Goal: Task Accomplishment & Management: Manage account settings

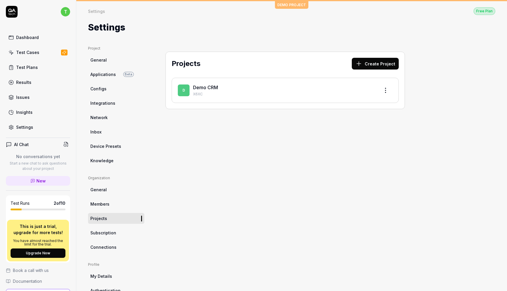
click at [64, 15] on html "t Dashboard Test Cases Test Plans Results Issues Insights Settings AI Chat No c…" at bounding box center [253, 167] width 507 height 335
click at [51, 55] on link "Test Cases" at bounding box center [38, 52] width 64 height 11
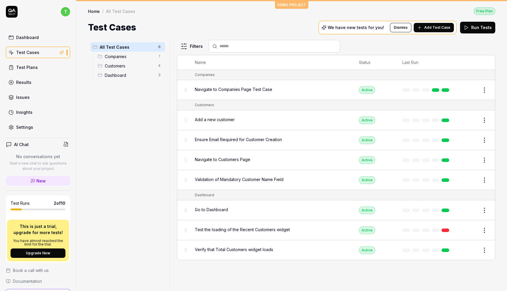
click at [121, 54] on span "Companies" at bounding box center [130, 56] width 50 height 6
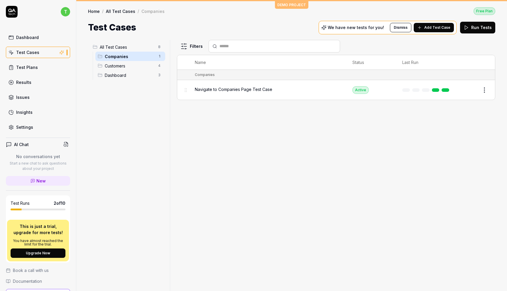
click at [123, 63] on span "Customers" at bounding box center [130, 66] width 50 height 6
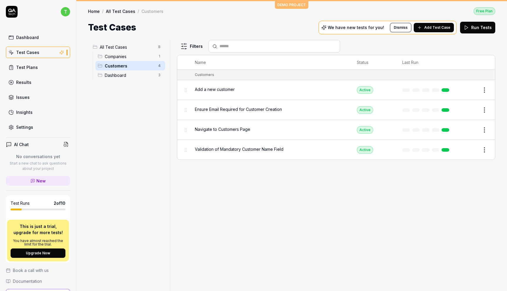
click at [123, 76] on span "Dashboard" at bounding box center [130, 75] width 50 height 6
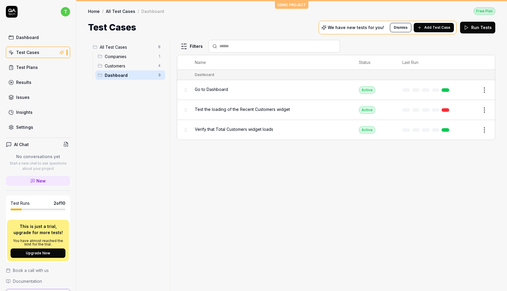
click at [123, 76] on span "Dashboard" at bounding box center [130, 75] width 50 height 6
click at [35, 130] on link "Settings" at bounding box center [38, 126] width 64 height 11
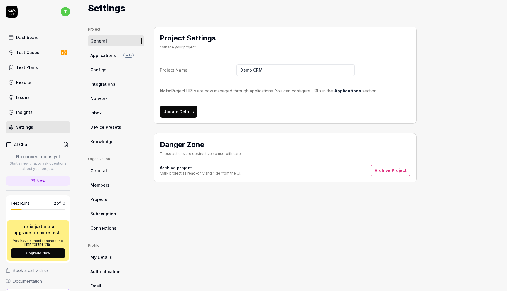
scroll to position [45, 0]
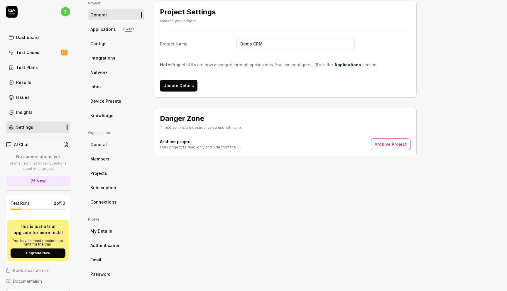
click at [109, 163] on link "Members" at bounding box center [116, 158] width 56 height 11
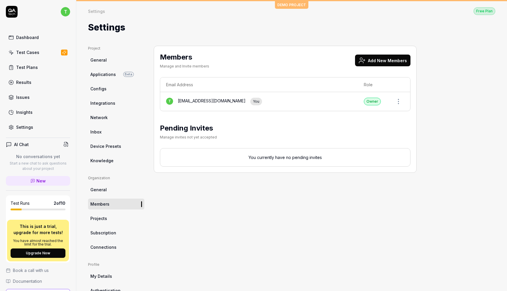
click at [16, 8] on icon at bounding box center [12, 12] width 12 height 12
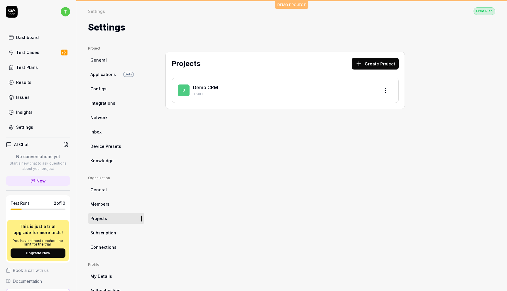
click at [17, 16] on icon at bounding box center [12, 12] width 12 height 12
click at [107, 75] on span "Applications" at bounding box center [103, 74] width 26 height 6
click at [47, 53] on link "Test Cases" at bounding box center [38, 52] width 64 height 11
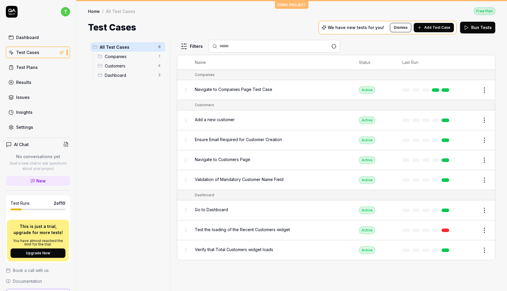
click at [126, 53] on span "Companies" at bounding box center [130, 56] width 50 height 6
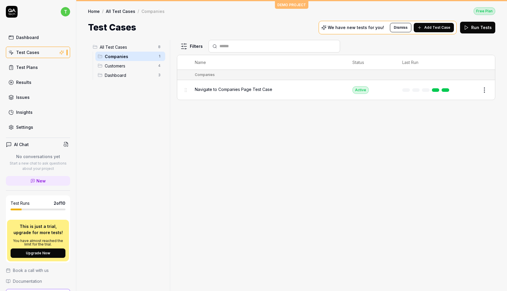
click at [123, 65] on span "Customers" at bounding box center [130, 66] width 50 height 6
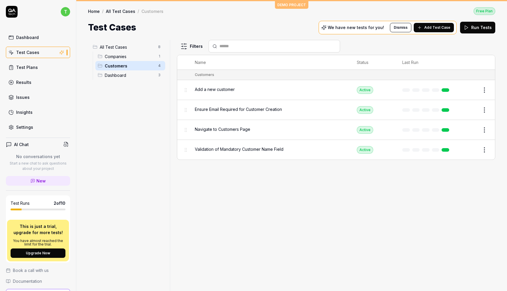
click at [121, 76] on span "Dashboard" at bounding box center [130, 75] width 50 height 6
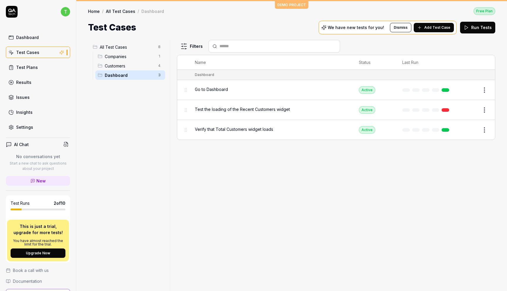
click at [94, 10] on link "Home" at bounding box center [94, 11] width 12 height 6
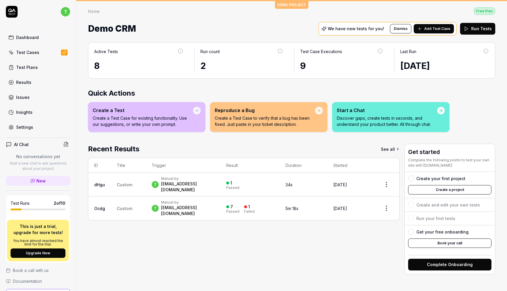
click at [68, 10] on html "t Dashboard Test Cases Test Plans Results Issues Insights Settings AI Chat No c…" at bounding box center [253, 167] width 507 height 335
click at [37, 39] on span "Profile" at bounding box center [41, 39] width 62 height 6
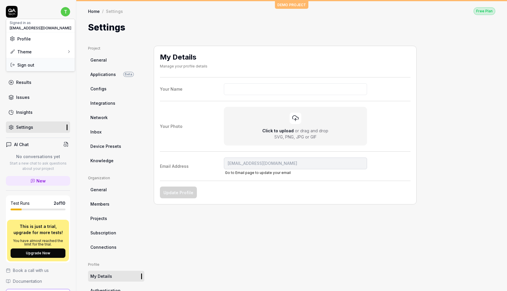
click at [30, 66] on span "Sign out" at bounding box center [25, 65] width 17 height 6
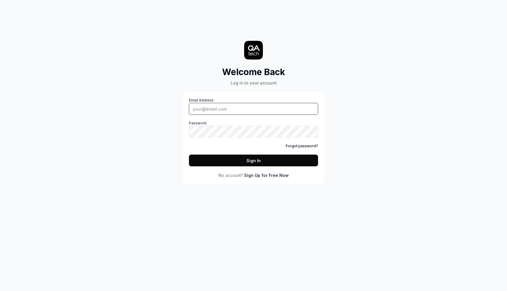
click at [234, 108] on input "Email Address" at bounding box center [253, 109] width 129 height 12
type input "[EMAIL_ADDRESS][DOMAIN_NAME]"
click at [247, 124] on label "Password" at bounding box center [253, 129] width 129 height 17
click at [258, 159] on button "Sign In" at bounding box center [253, 161] width 129 height 12
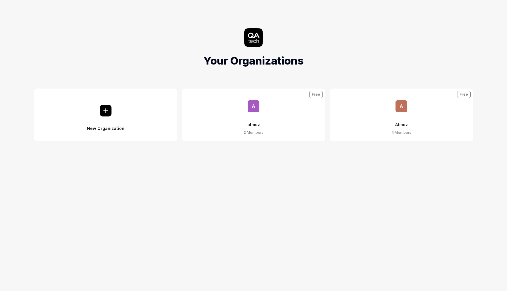
click at [403, 107] on span "A" at bounding box center [401, 106] width 12 height 12
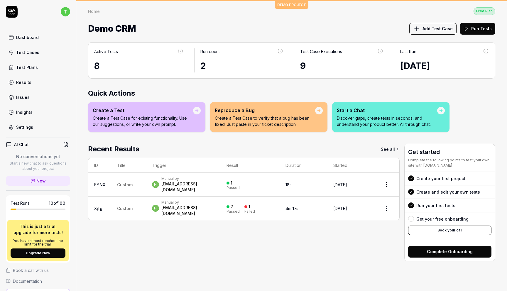
scroll to position [44, 0]
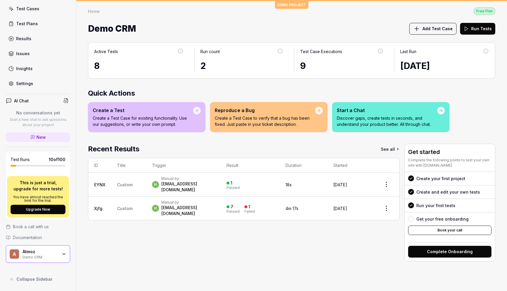
click at [38, 78] on link "Settings" at bounding box center [38, 83] width 64 height 11
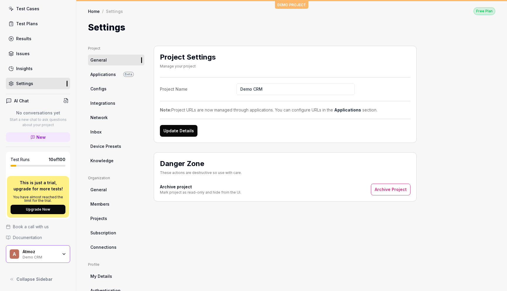
click at [108, 206] on span "Members" at bounding box center [99, 204] width 19 height 6
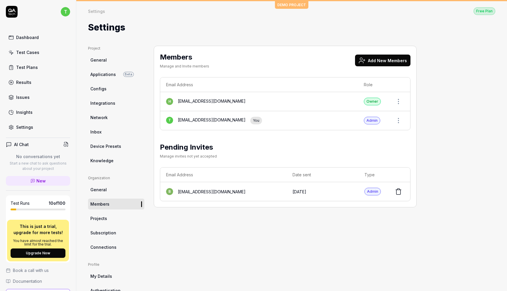
click at [386, 57] on button "Add New Members" at bounding box center [382, 61] width 55 height 12
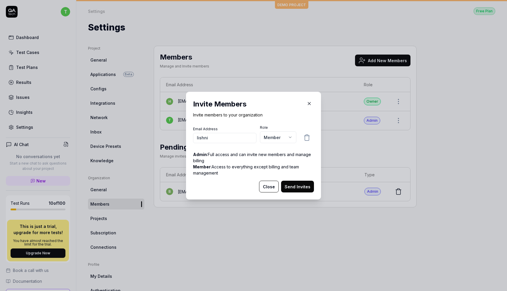
type input "lishni@"
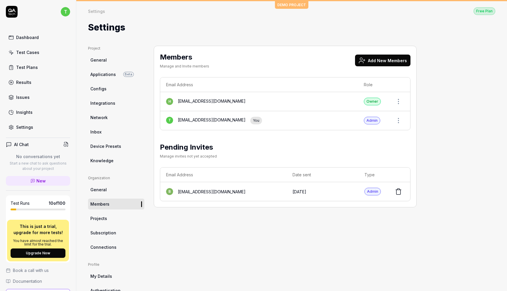
click at [380, 65] on button "Add New Members" at bounding box center [382, 61] width 55 height 12
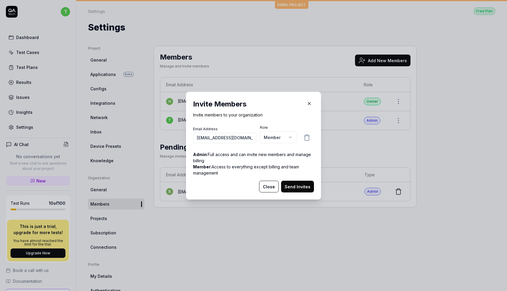
click at [196, 138] on input "ishni.tilakaratne@atmoz.io" at bounding box center [224, 138] width 63 height 10
type input "[EMAIL_ADDRESS][DOMAIN_NAME]"
click at [279, 137] on body "t Dashboard Test Cases Test Plans Results Issues Insights Settings AI Chat No c…" at bounding box center [253, 167] width 507 height 335
select select "*"
click at [302, 186] on button "Send Invites" at bounding box center [297, 187] width 33 height 12
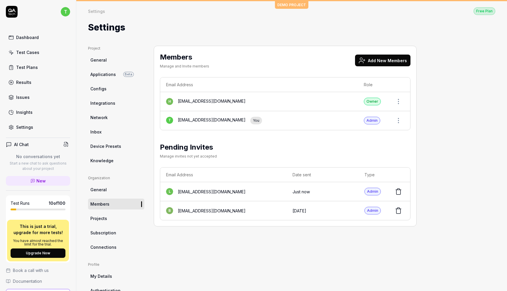
click at [397, 211] on icon at bounding box center [398, 210] width 7 height 7
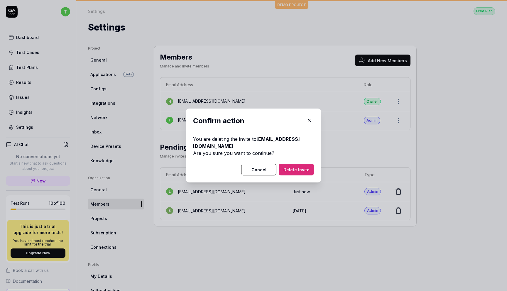
click at [292, 169] on button "Delete Invite" at bounding box center [296, 170] width 35 height 12
